Goal: Transaction & Acquisition: Register for event/course

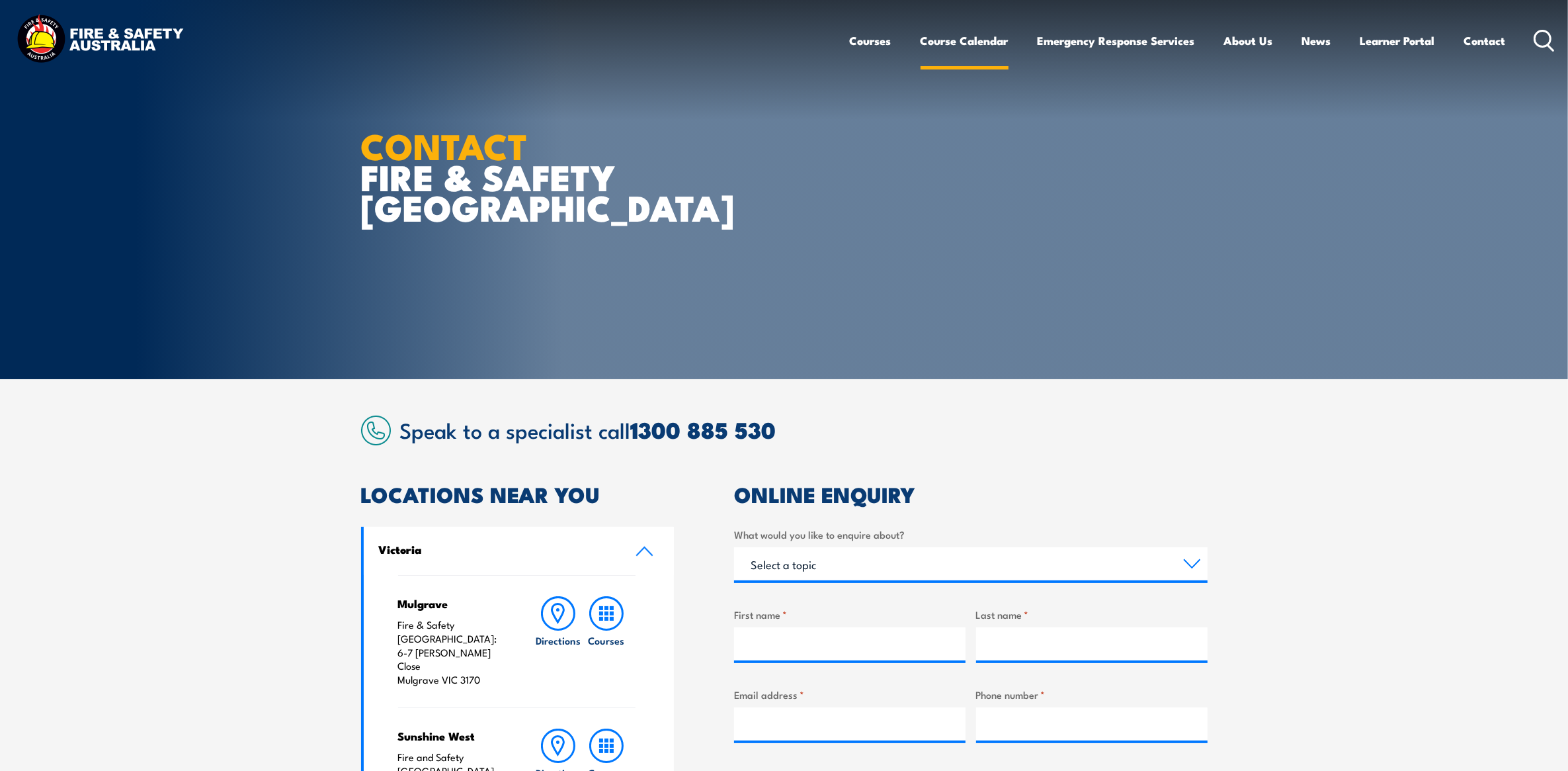
click at [976, 34] on link "Course Calendar" at bounding box center [964, 41] width 88 height 35
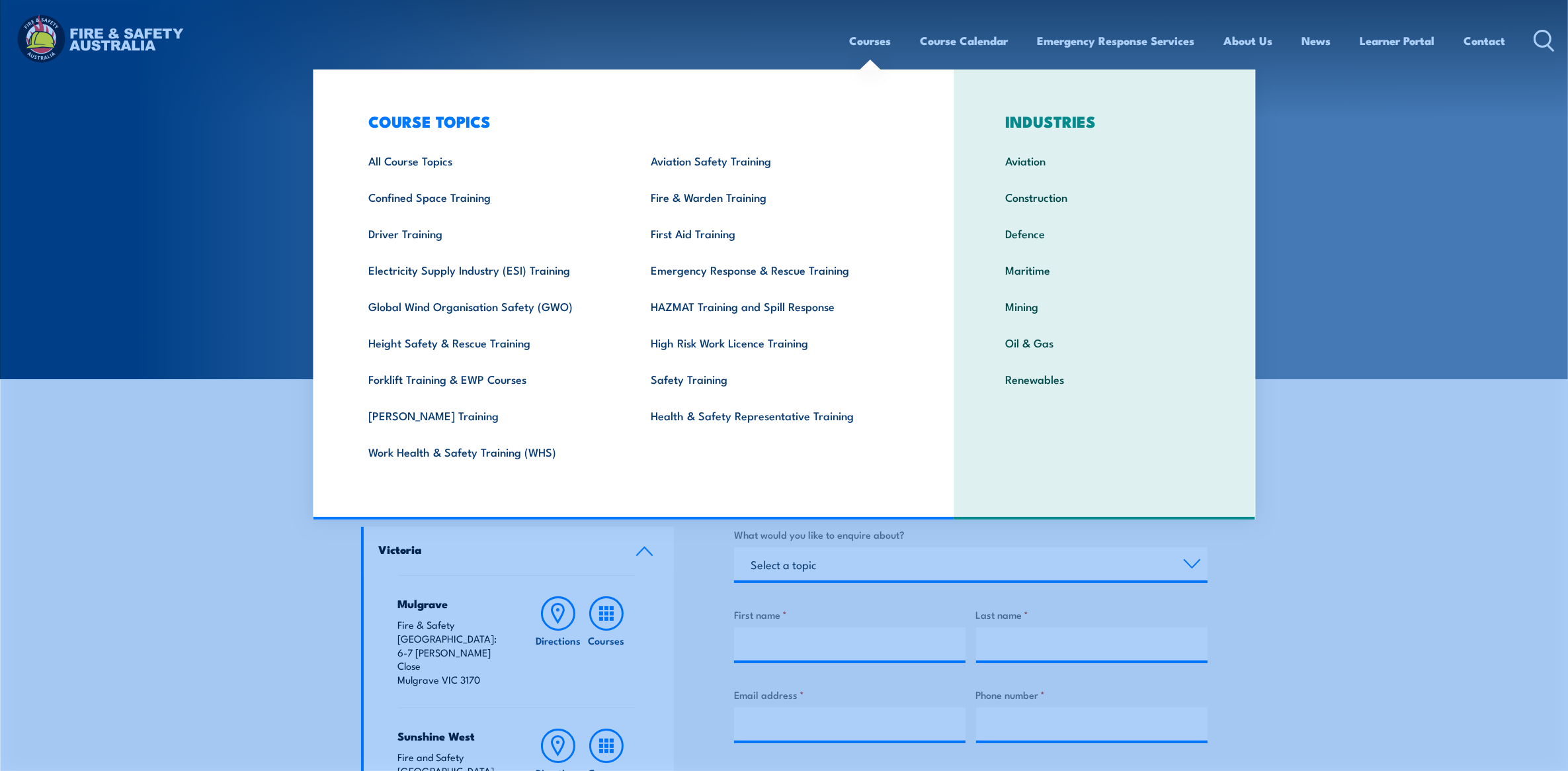
click at [859, 50] on link "Courses" at bounding box center [870, 41] width 41 height 35
click at [470, 438] on link "Work Health & Safety Training (WHS)" at bounding box center [489, 451] width 283 height 36
click at [473, 444] on link "Work Health & Safety Training (WHS)" at bounding box center [489, 451] width 283 height 36
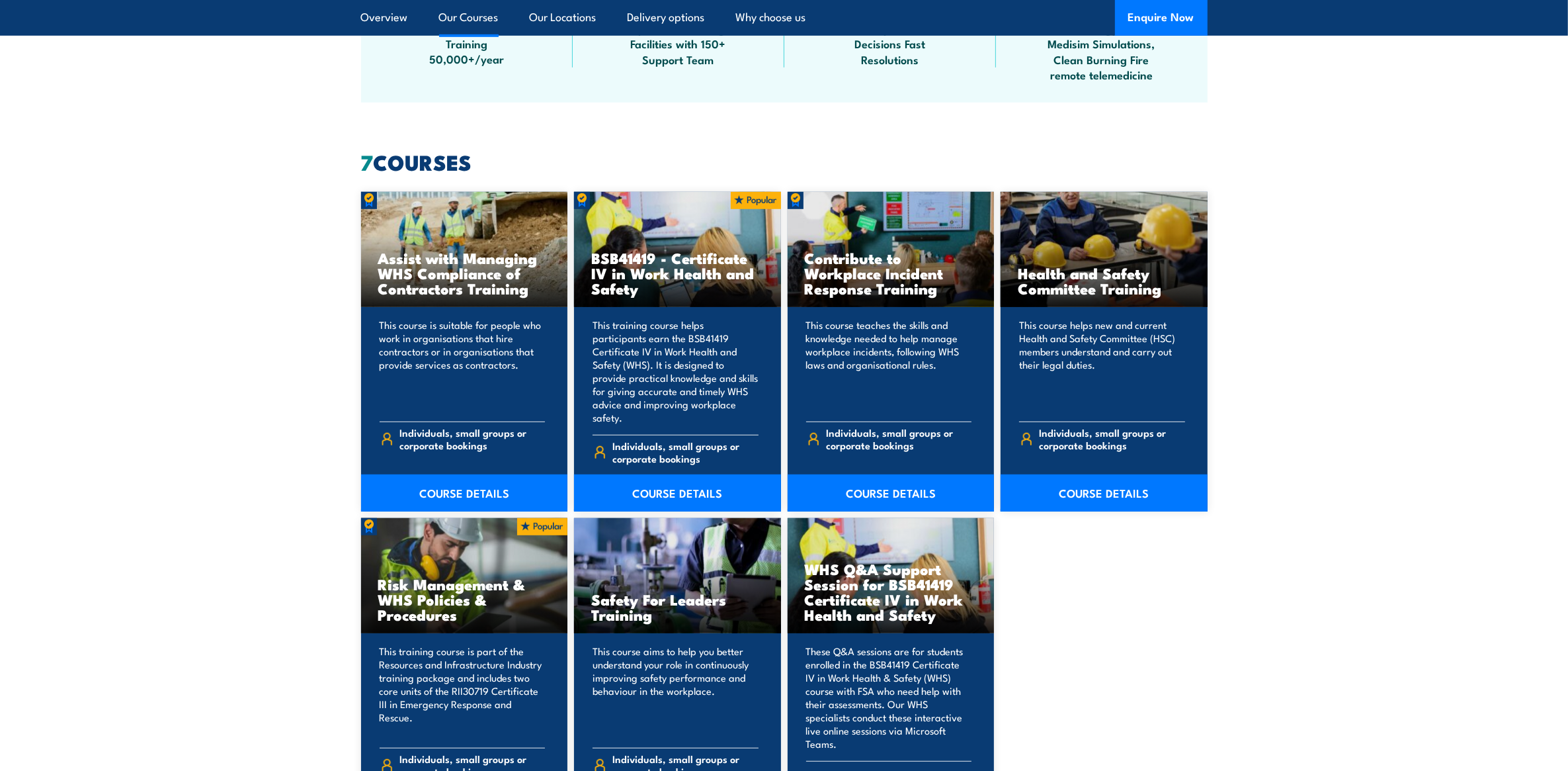
scroll to position [1075, 0]
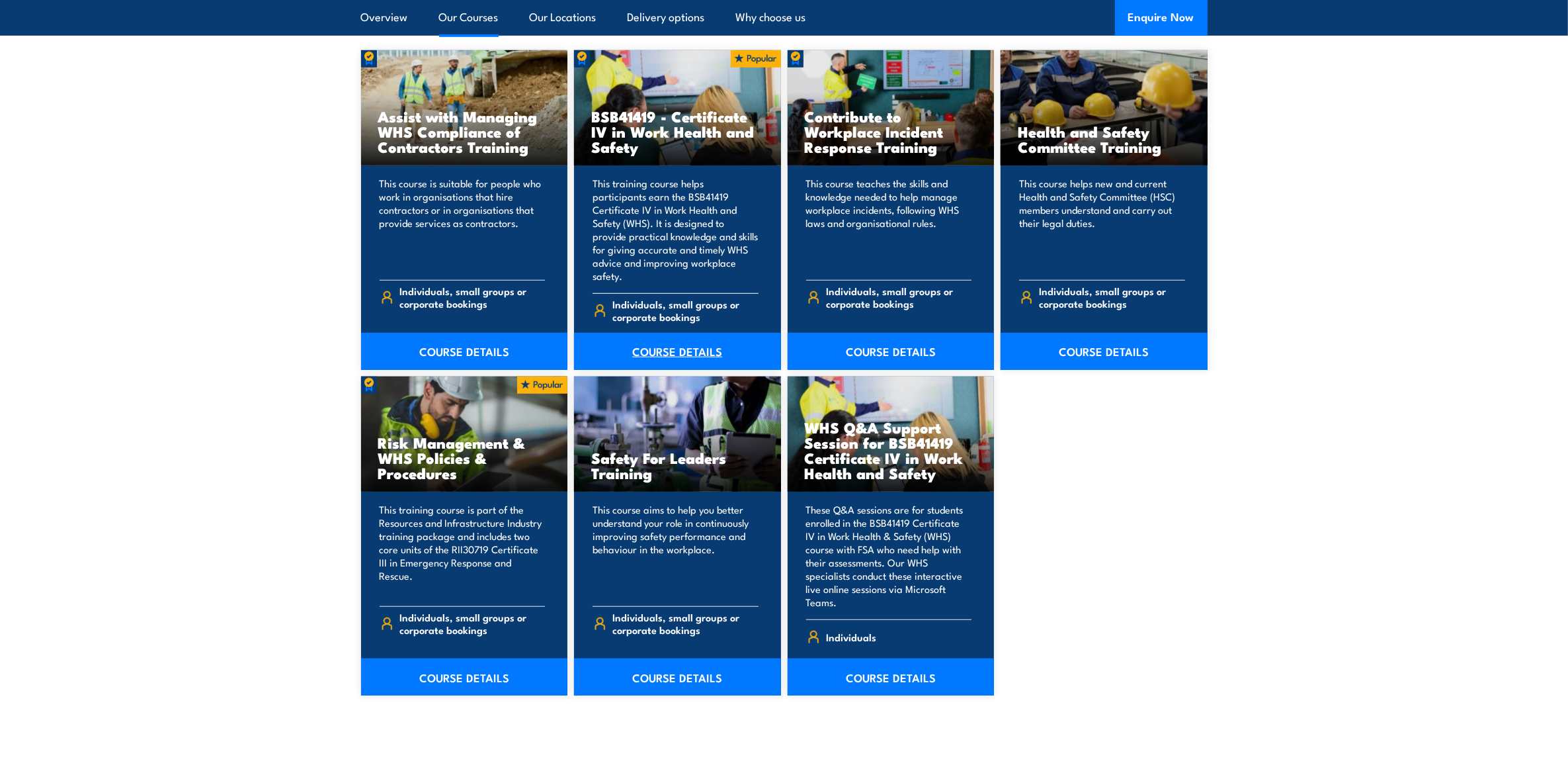
click at [702, 333] on link "COURSE DETAILS" at bounding box center [677, 351] width 207 height 37
click at [701, 333] on link "COURSE DETAILS" at bounding box center [677, 351] width 207 height 37
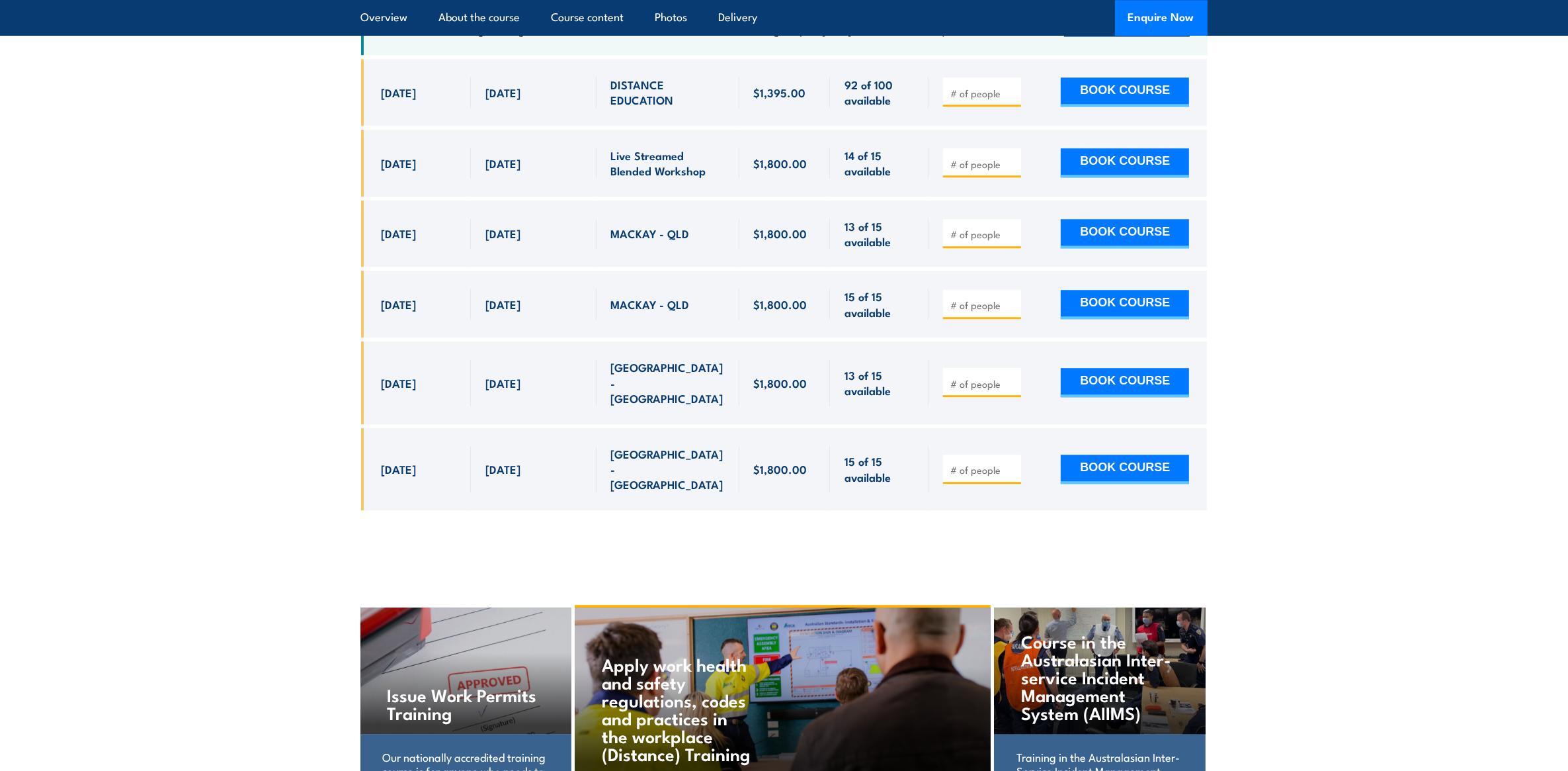
scroll to position [4384, 0]
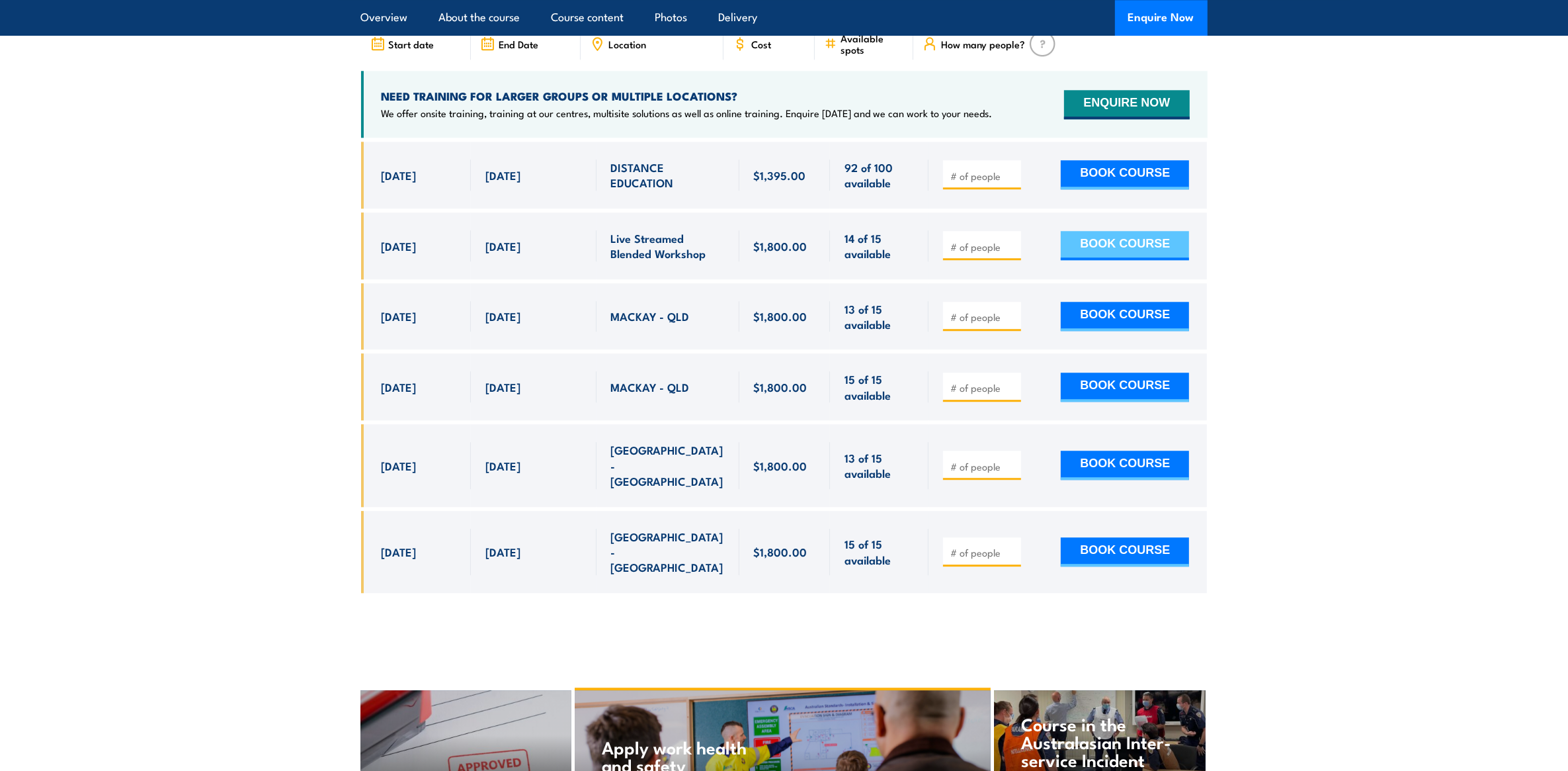
click at [1085, 231] on button "BOOK COURSE" at bounding box center [1125, 245] width 129 height 29
click at [976, 240] on input "number" at bounding box center [984, 246] width 66 height 13
type input "1"
click at [1080, 231] on button "BOOK COURSE" at bounding box center [1125, 245] width 129 height 29
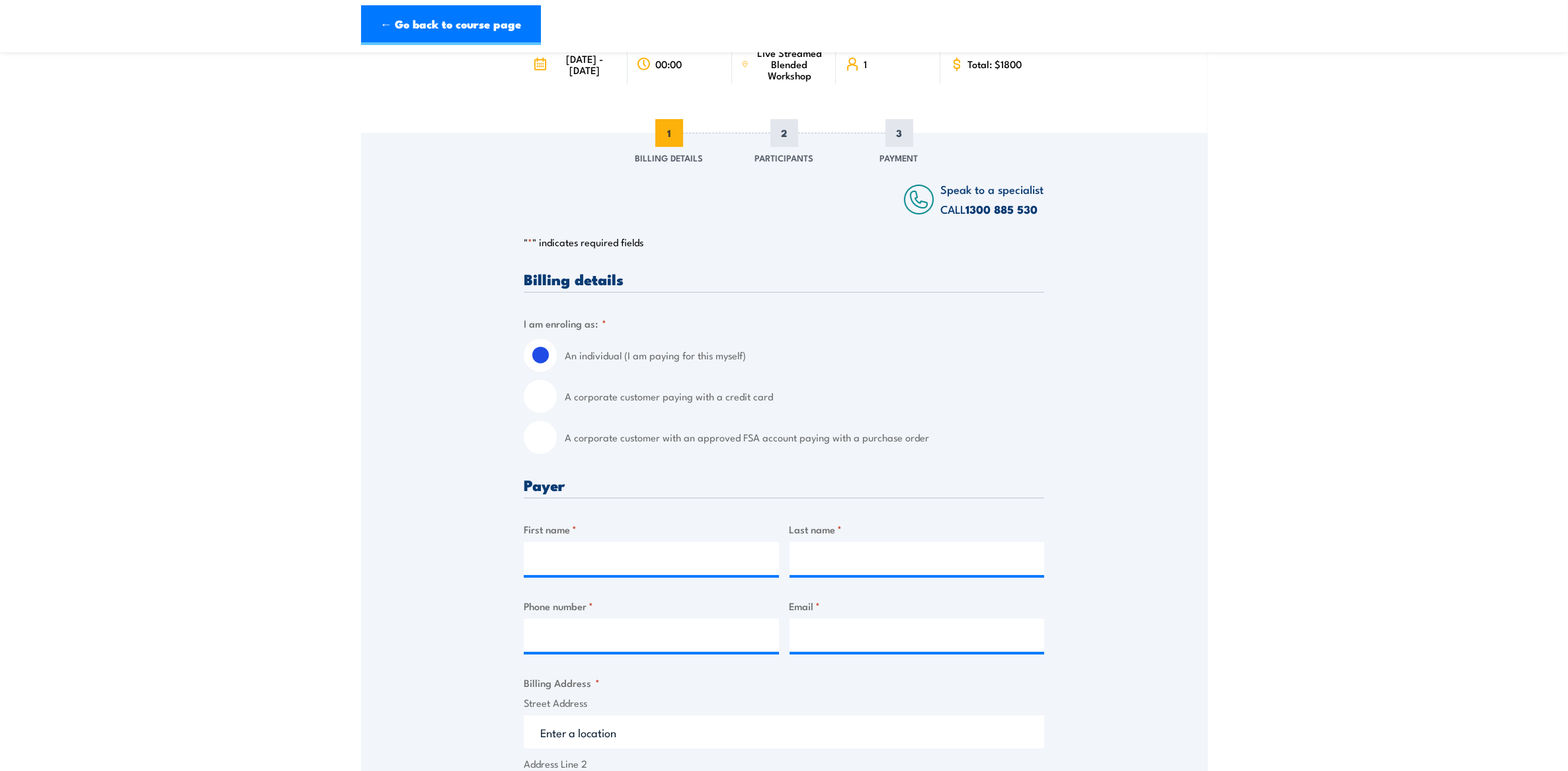
scroll to position [248, 0]
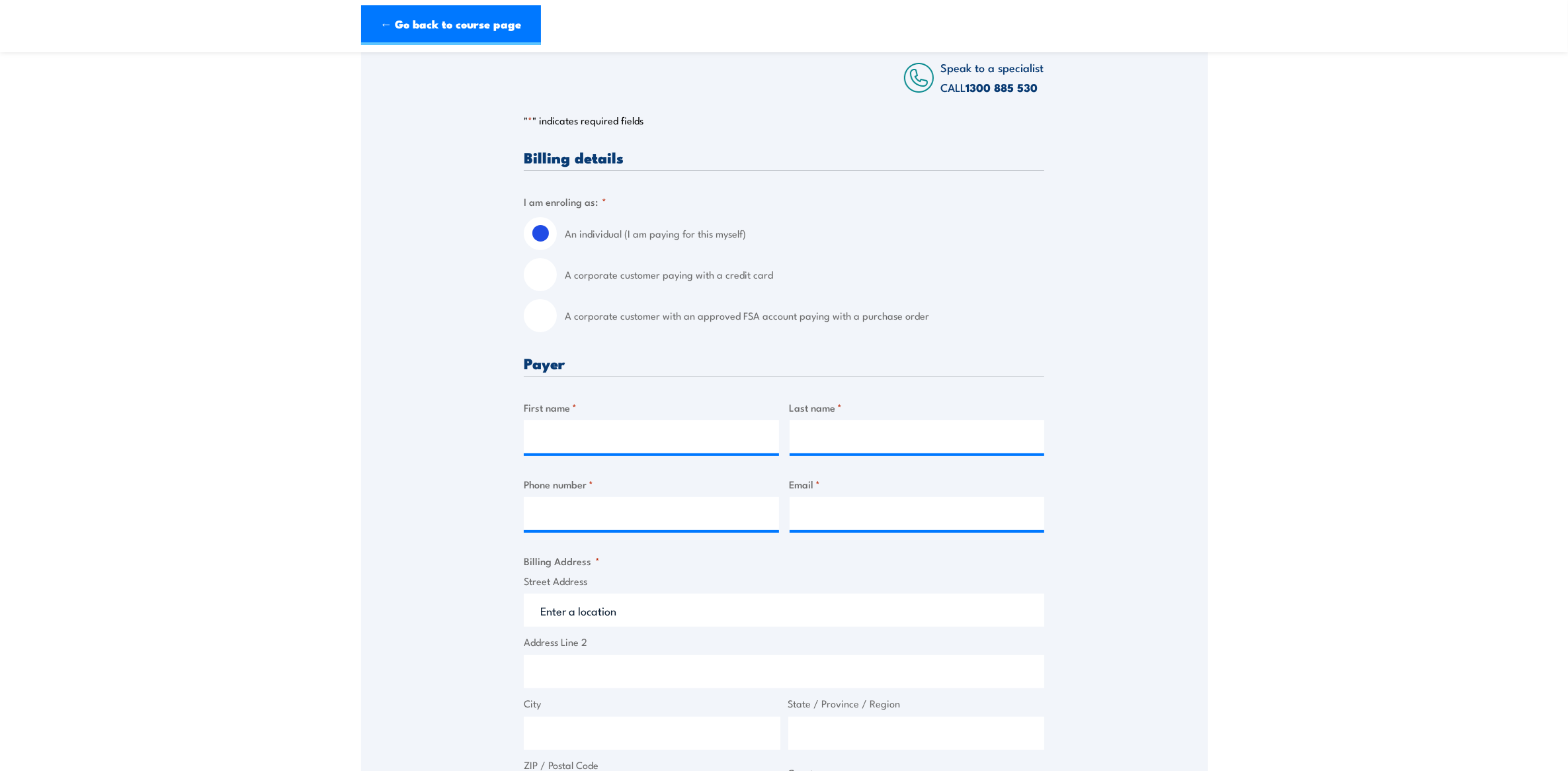
click at [563, 277] on div "A corporate customer paying with a credit card" at bounding box center [784, 274] width 521 height 33
click at [555, 328] on div "A corporate customer with an approved FSA account paying with a purchase order" at bounding box center [784, 315] width 521 height 33
click at [546, 322] on input "A corporate customer with an approved FSA account paying with a purchase order" at bounding box center [540, 315] width 33 height 33
radio input "true"
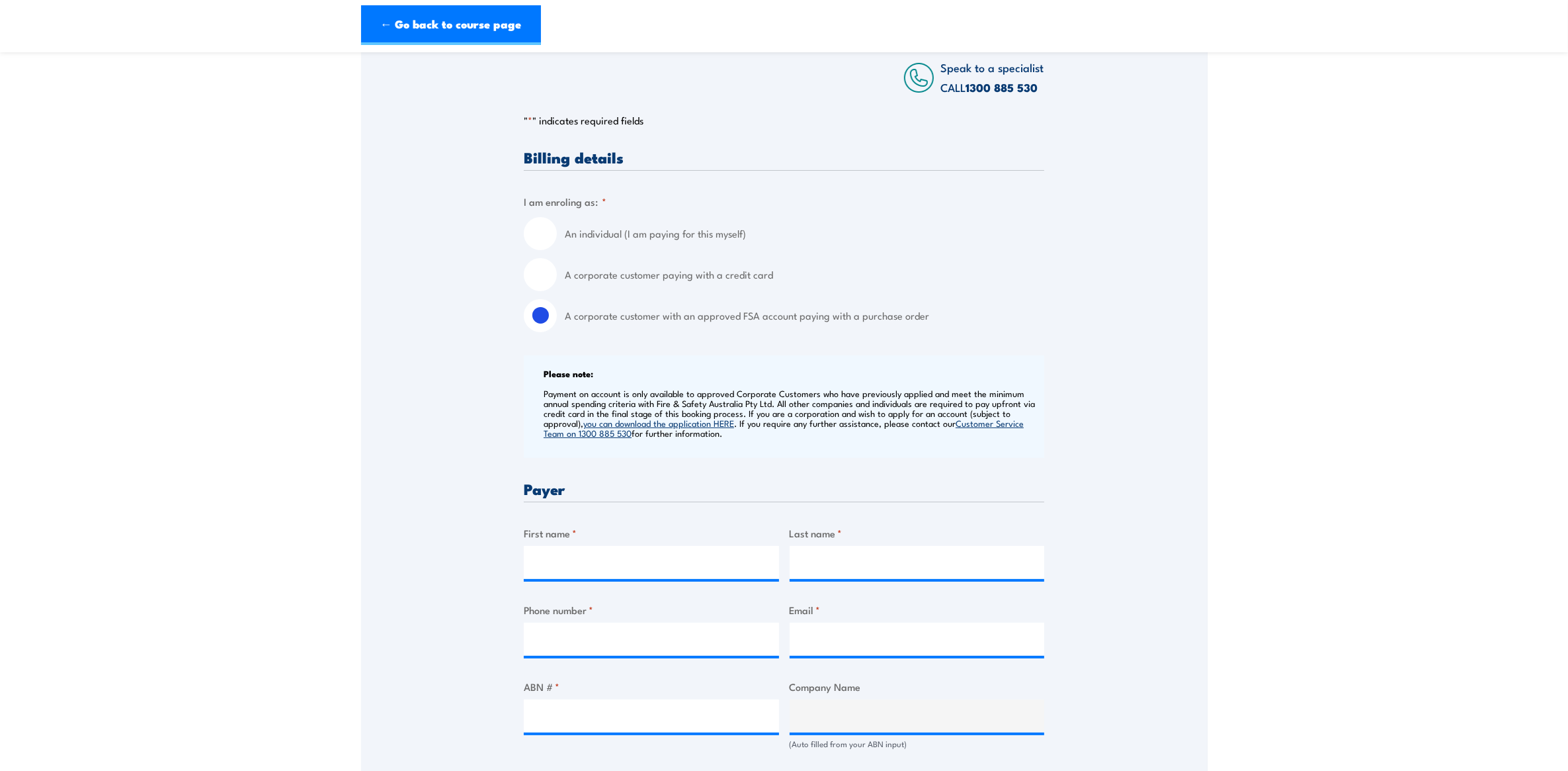
click at [544, 310] on input "A corporate customer with an approved FSA account paying with a purchase order" at bounding box center [540, 315] width 33 height 33
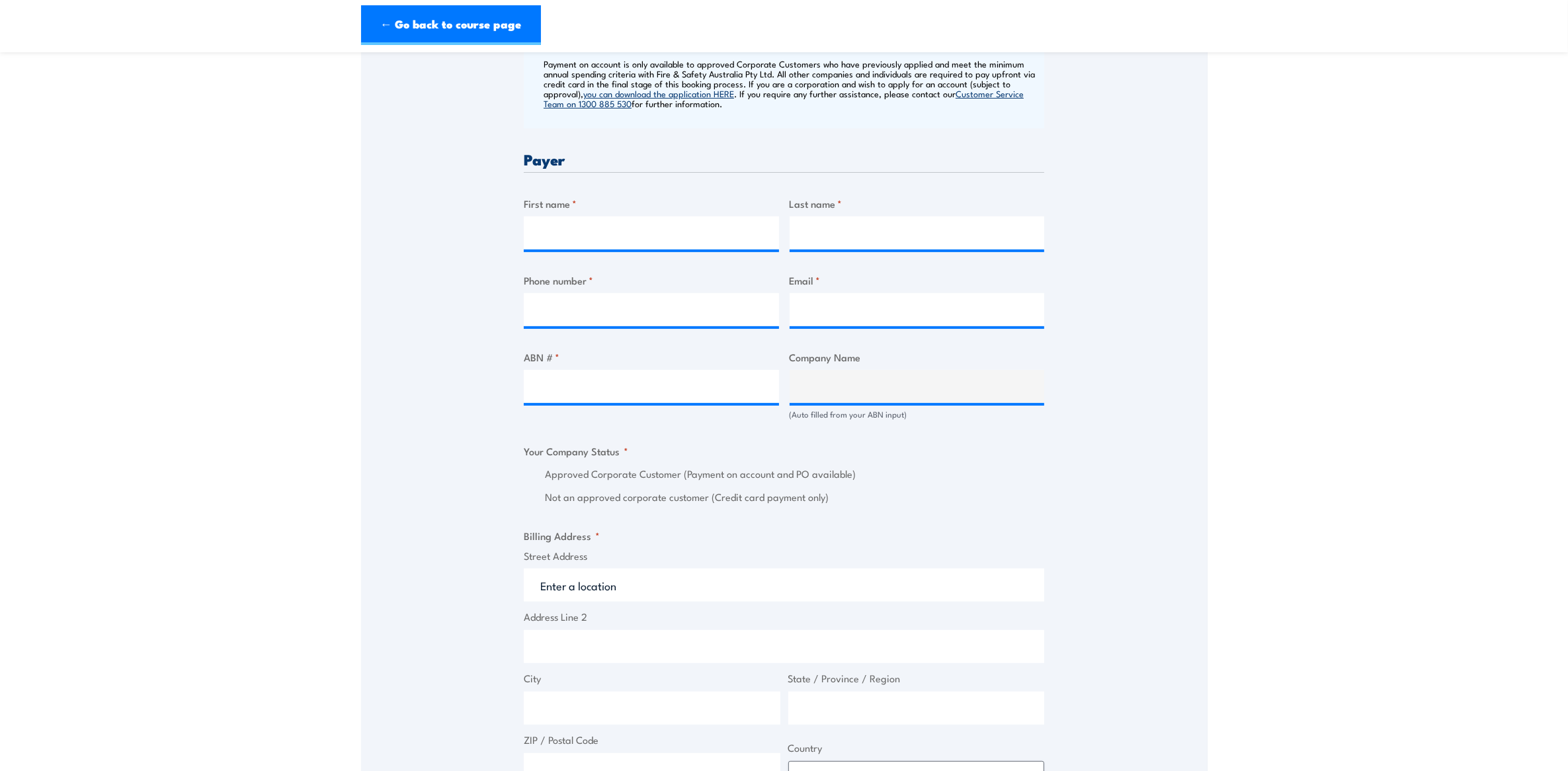
scroll to position [579, 0]
click at [577, 238] on input "First name *" at bounding box center [651, 231] width 255 height 33
type input "m"
type input ","
type input "Maddisan"
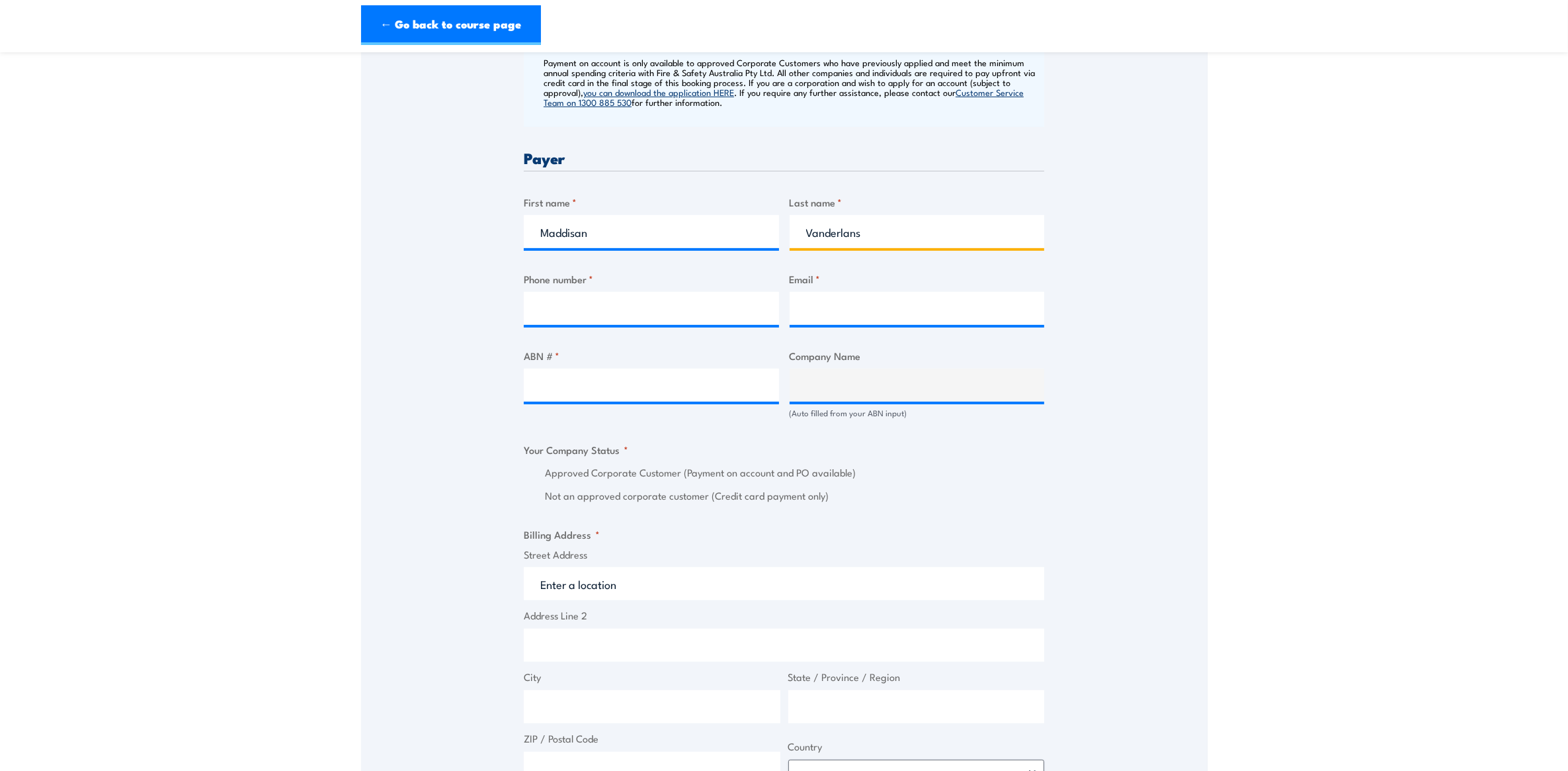
type input "Vanderlans"
type input "0473485850"
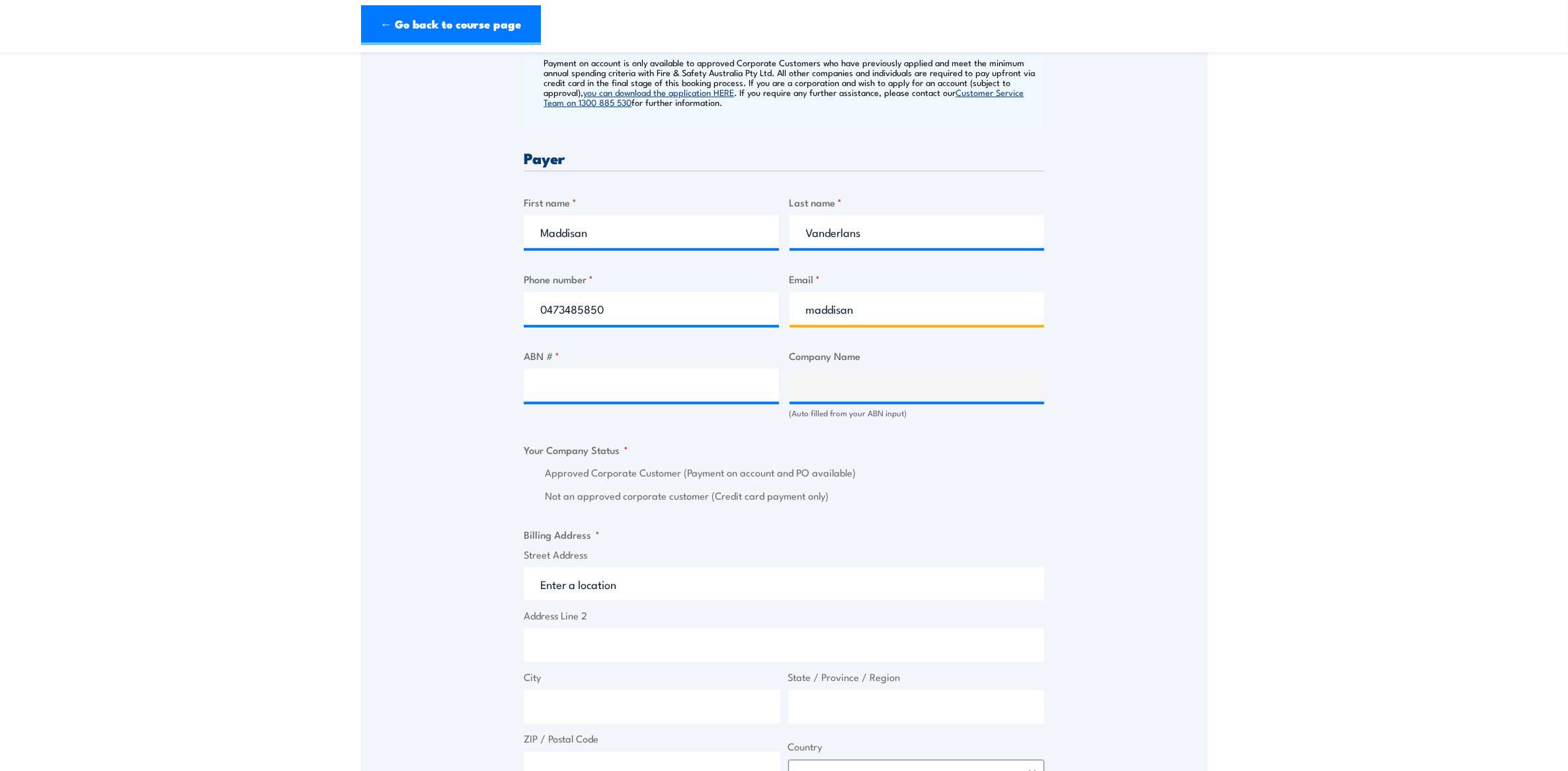
type input "maddisan.vanderlans@baesystems.au"
click at [586, 392] on input "ABN # *" at bounding box center [651, 385] width 255 height 33
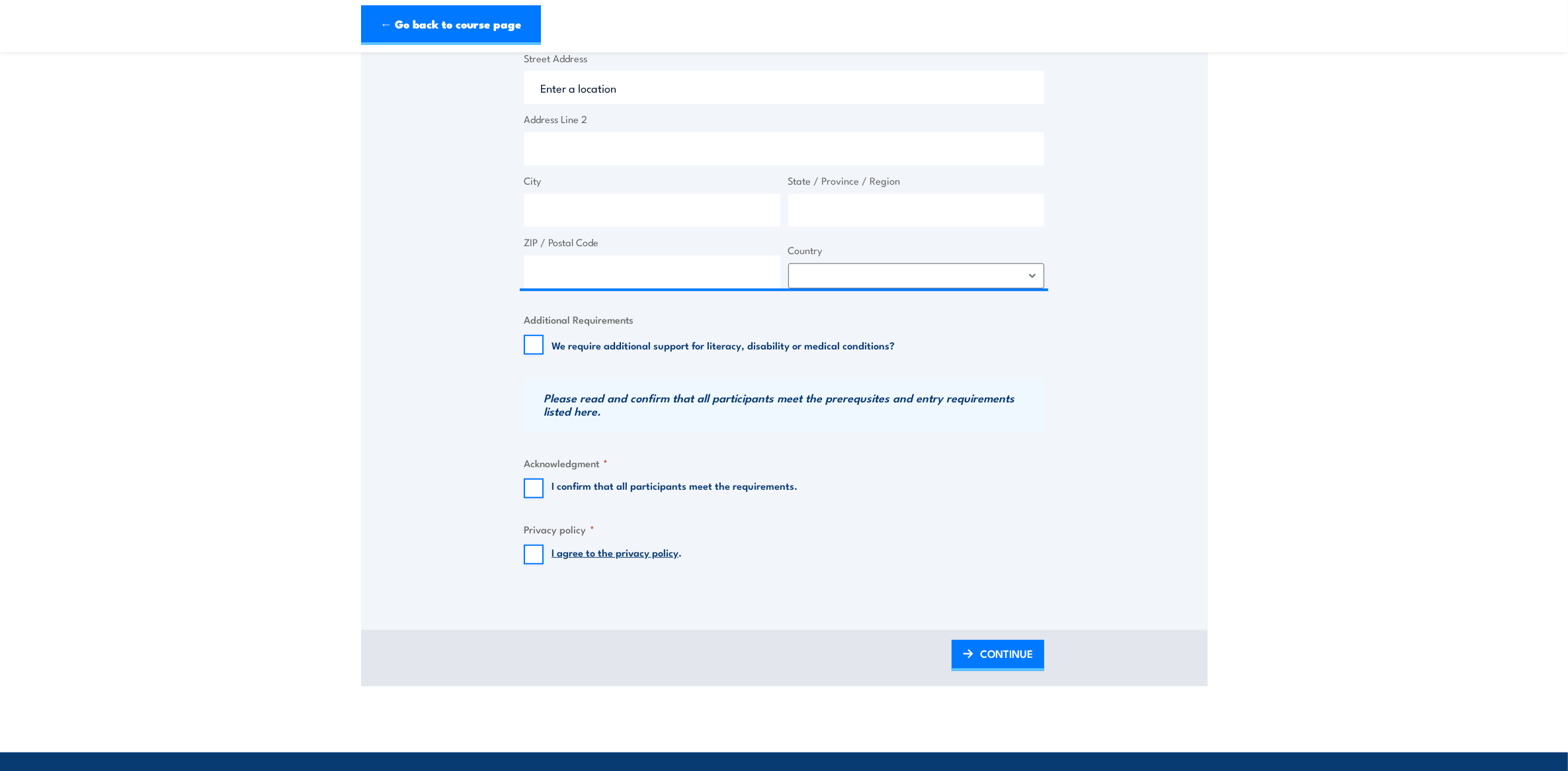
scroll to position [1241, 0]
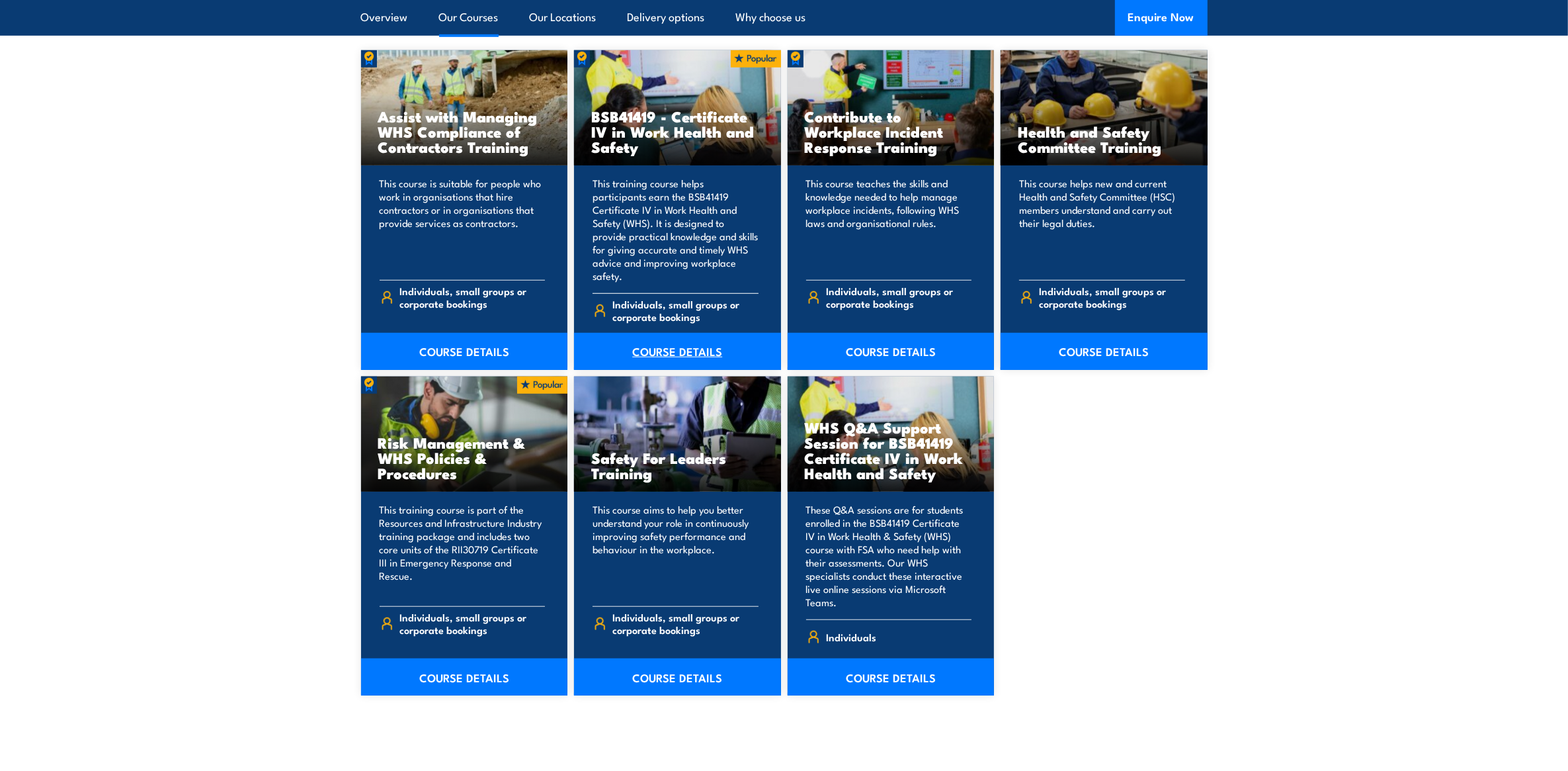
click at [630, 334] on link "COURSE DETAILS" at bounding box center [677, 351] width 207 height 37
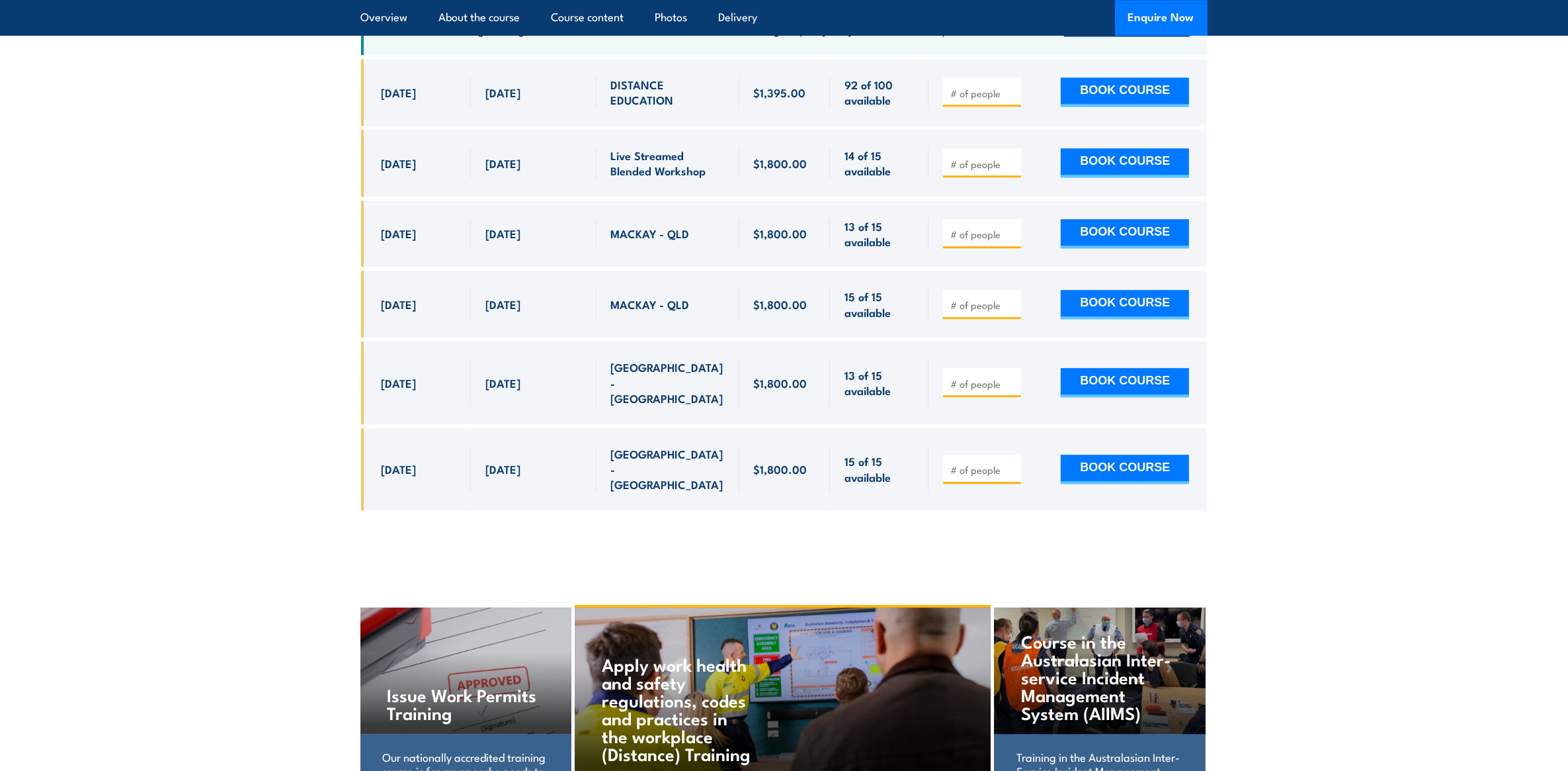
scroll to position [4384, 0]
